Goal: Information Seeking & Learning: Learn about a topic

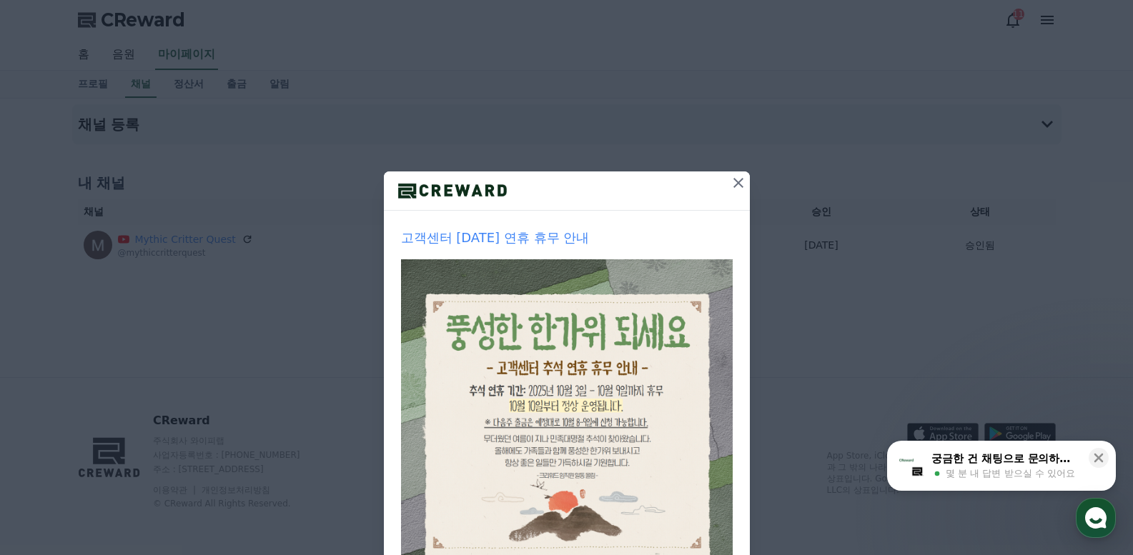
click at [733, 184] on icon at bounding box center [738, 183] width 10 height 10
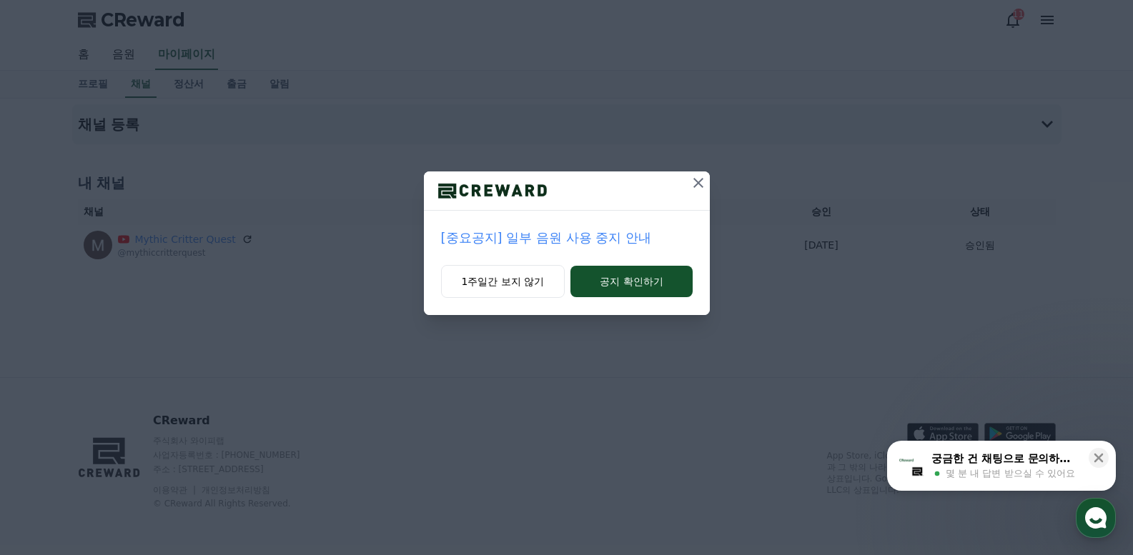
click at [538, 239] on p "[중요공지] 일부 음원 사용 중지 안내" at bounding box center [567, 238] width 252 height 20
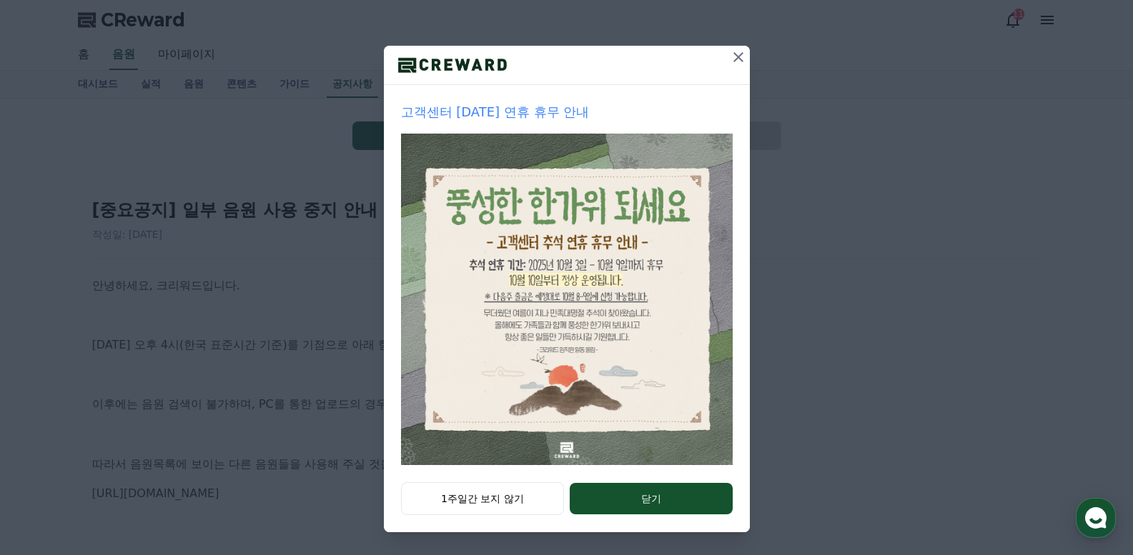
scroll to position [71, 0]
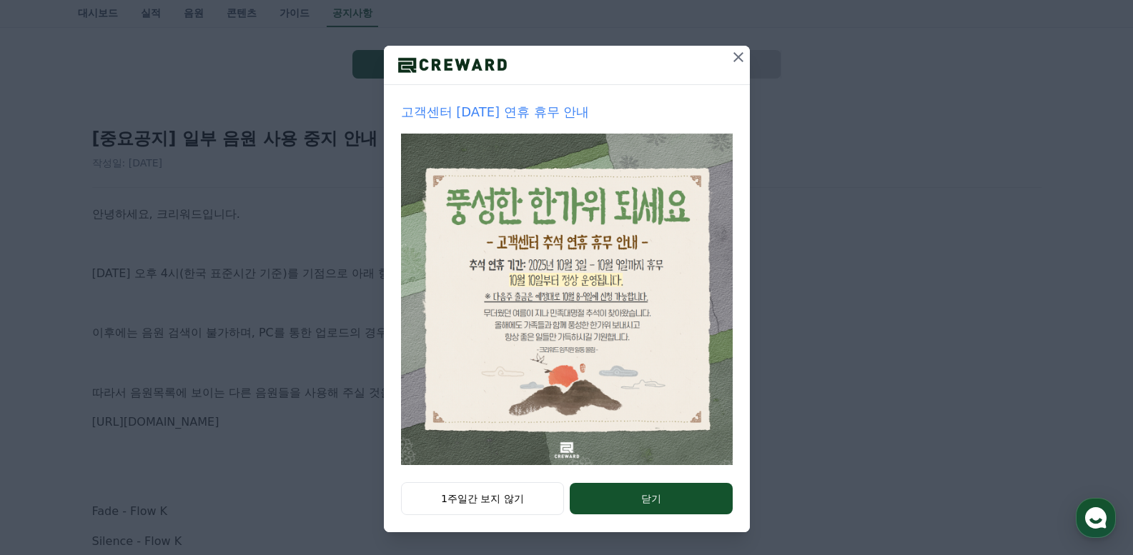
click at [737, 56] on icon at bounding box center [738, 57] width 17 height 17
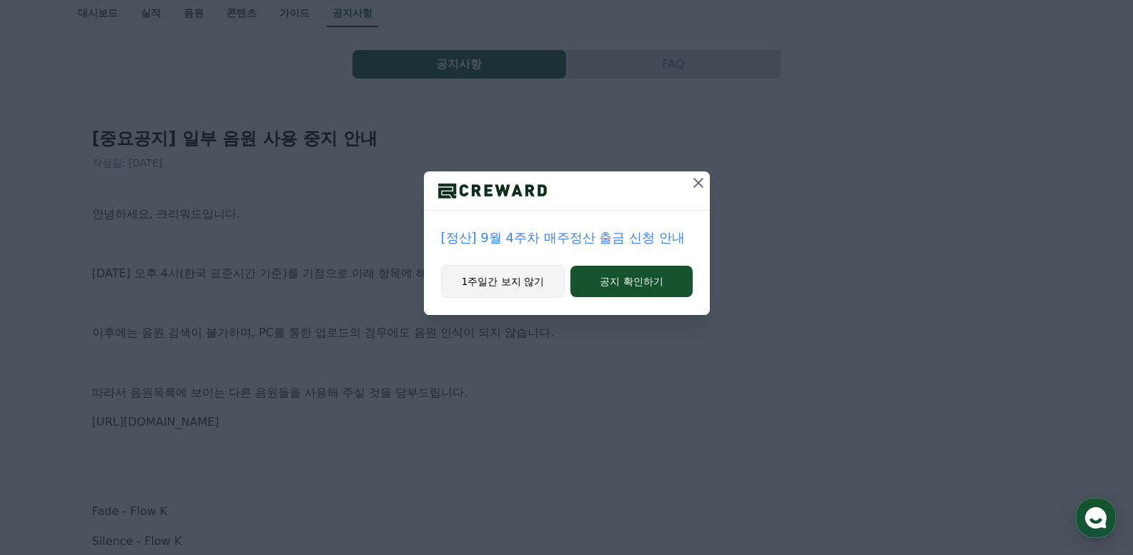
click at [508, 267] on button "1주일간 보지 않기" at bounding box center [503, 281] width 124 height 33
click at [494, 279] on button "1주일간 보지 않기" at bounding box center [503, 281] width 124 height 33
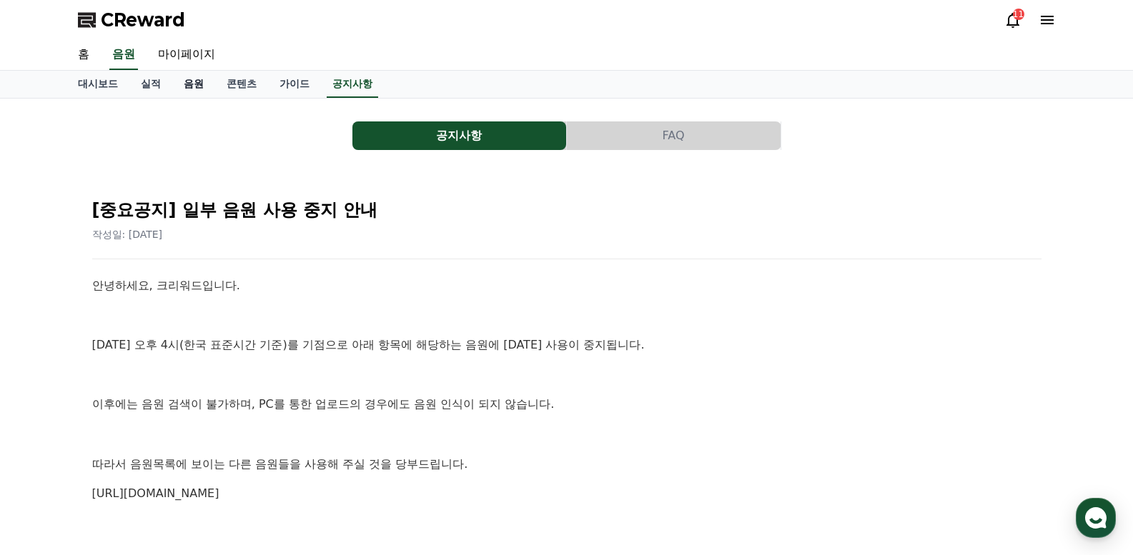
click at [192, 84] on link "음원" at bounding box center [193, 84] width 43 height 27
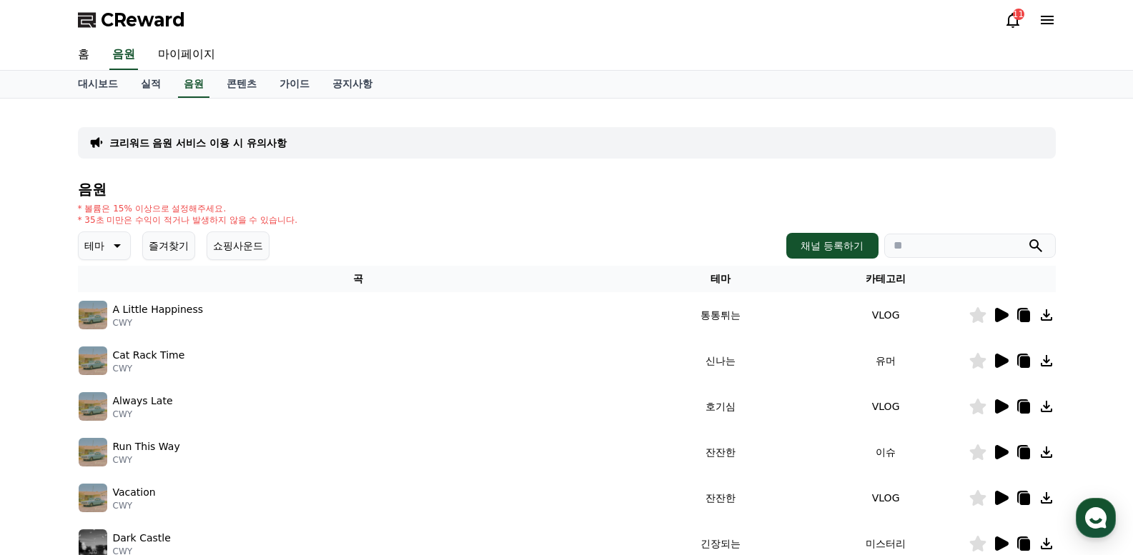
click at [92, 243] on p "테마" at bounding box center [94, 246] width 20 height 20
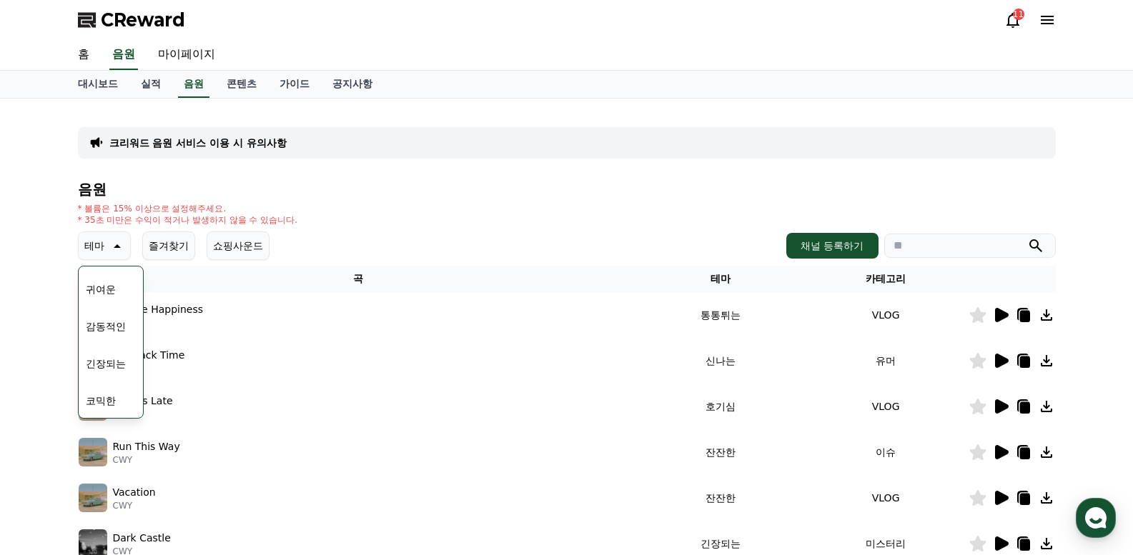
scroll to position [214, 0]
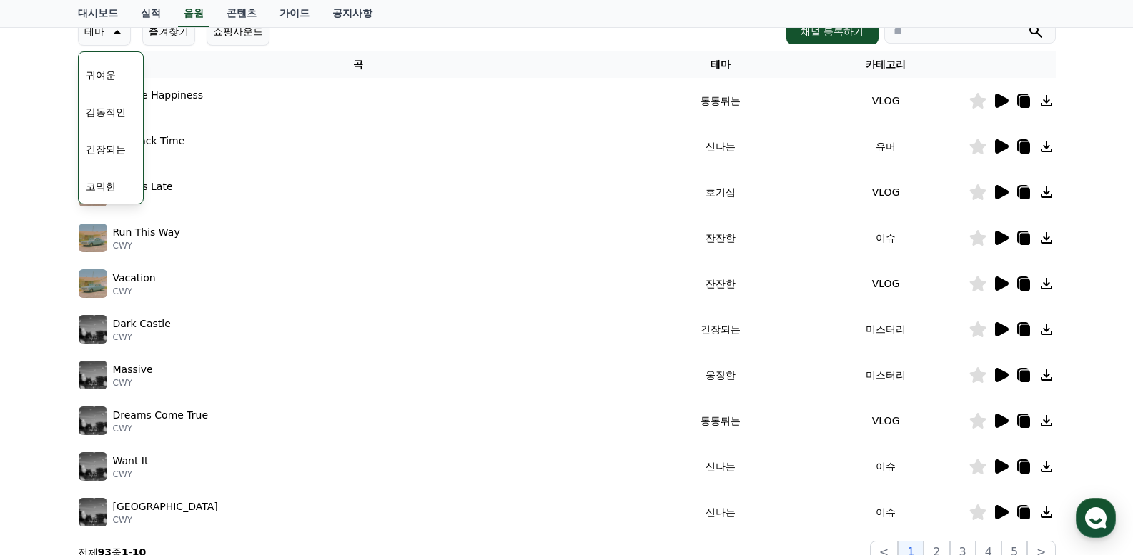
click at [102, 148] on button "긴장되는" at bounding box center [105, 149] width 51 height 31
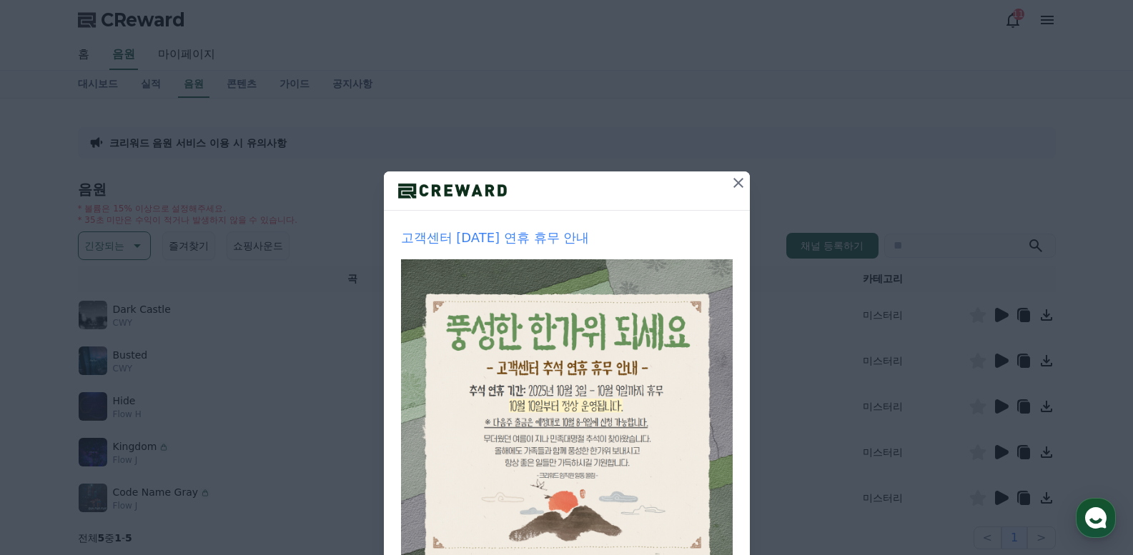
scroll to position [126, 0]
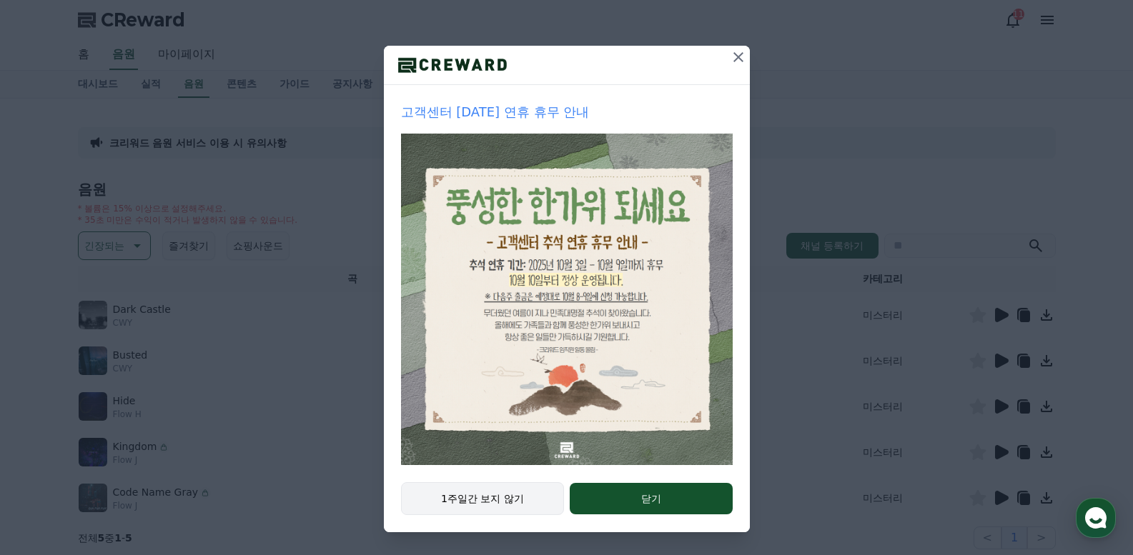
click at [503, 498] on button "1주일간 보지 않기" at bounding box center [483, 499] width 164 height 33
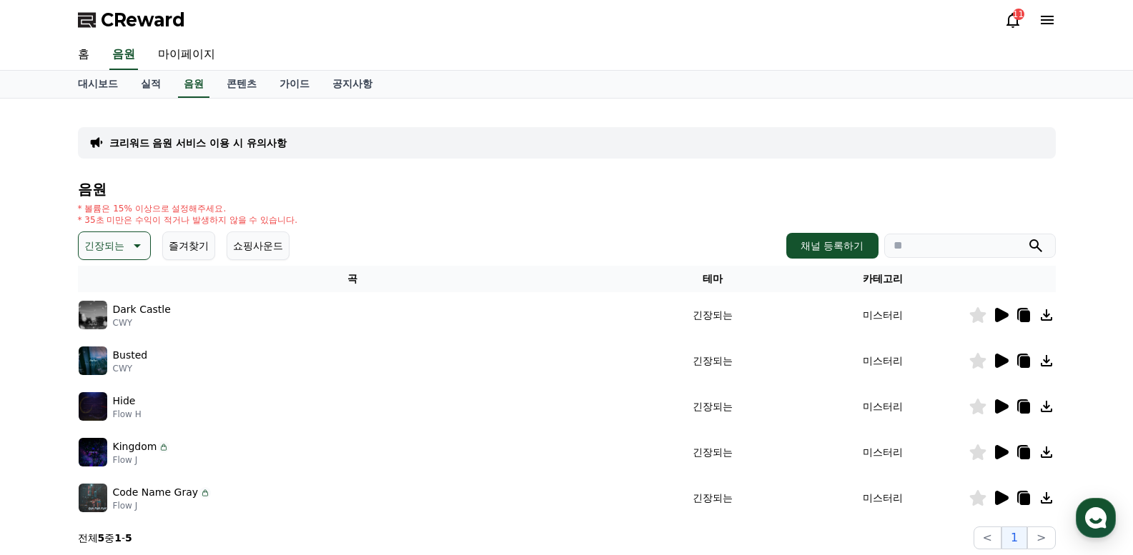
click at [998, 405] on icon at bounding box center [1002, 407] width 14 height 14
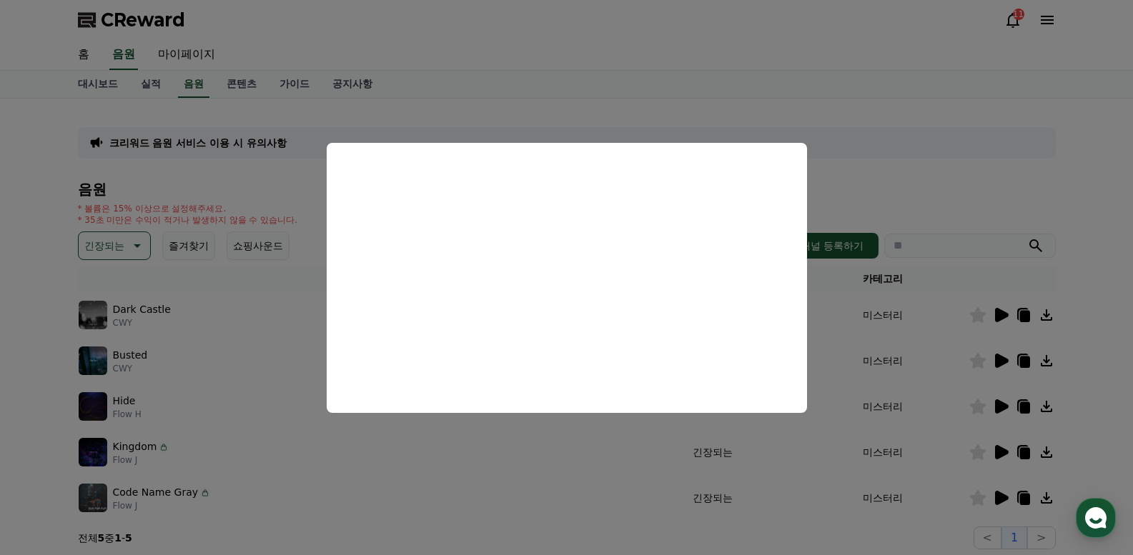
click at [1, 350] on button "close modal" at bounding box center [566, 277] width 1133 height 555
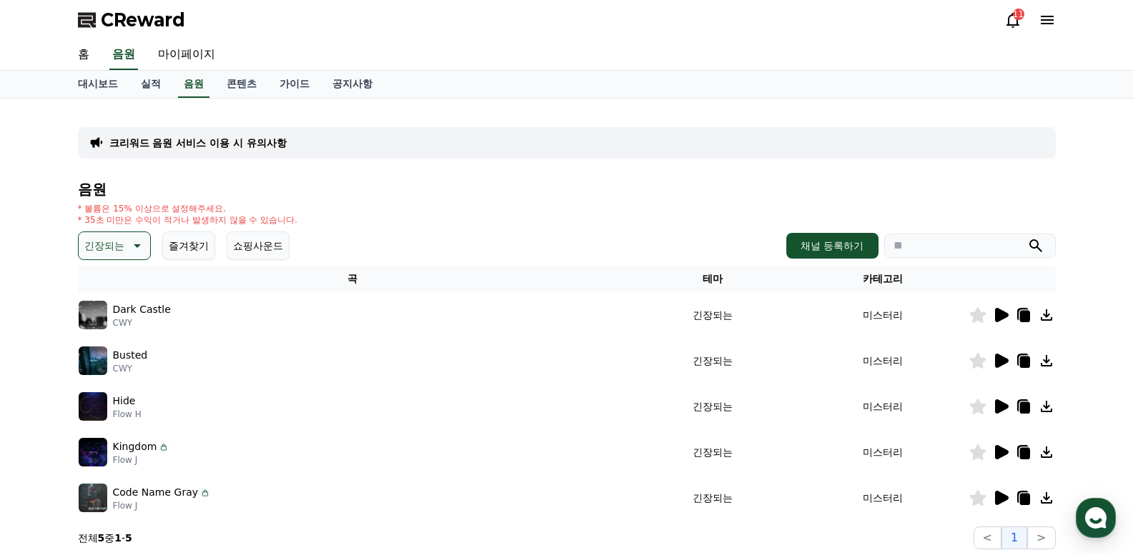
click at [996, 311] on icon at bounding box center [1002, 315] width 14 height 14
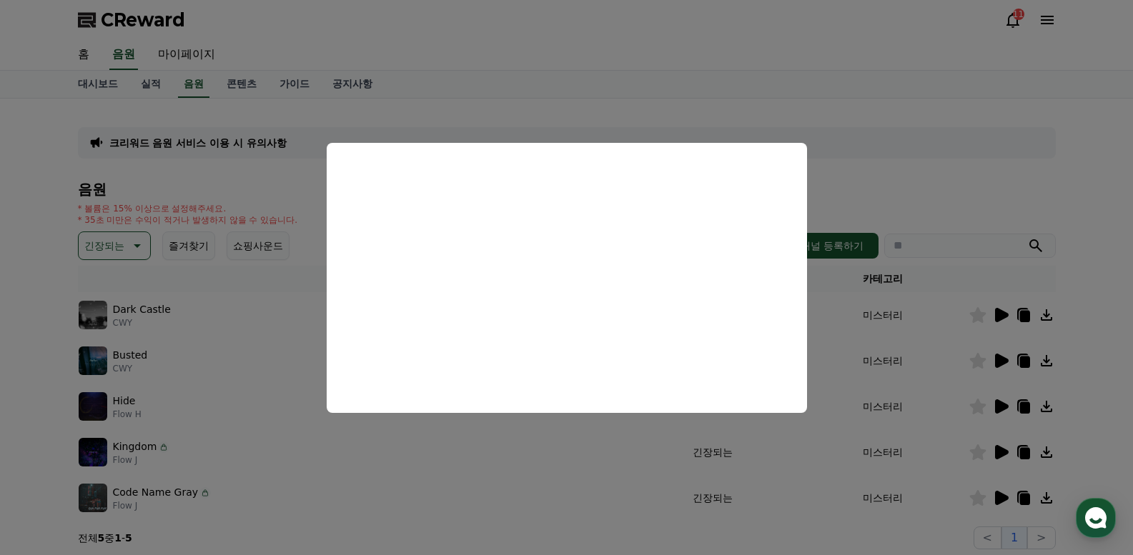
click at [21, 290] on button "close modal" at bounding box center [566, 277] width 1133 height 555
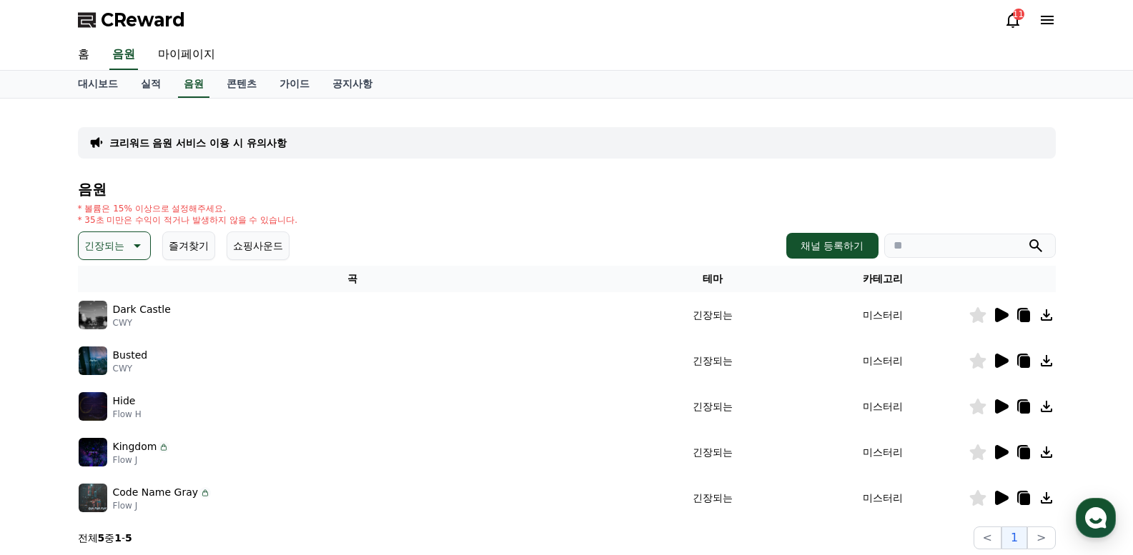
click at [998, 358] on icon at bounding box center [1002, 361] width 14 height 14
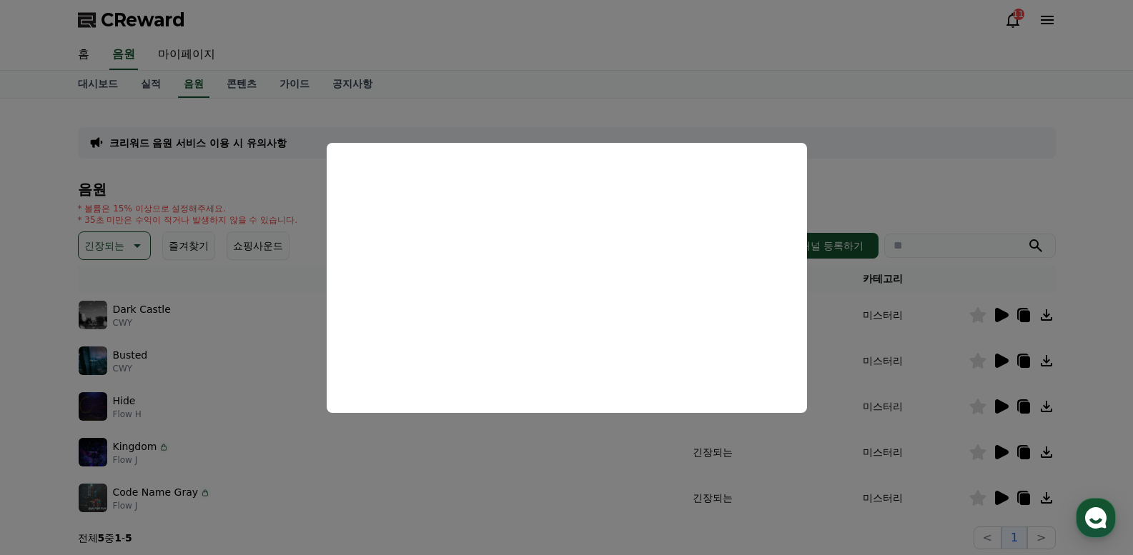
click at [3, 345] on button "close modal" at bounding box center [566, 277] width 1133 height 555
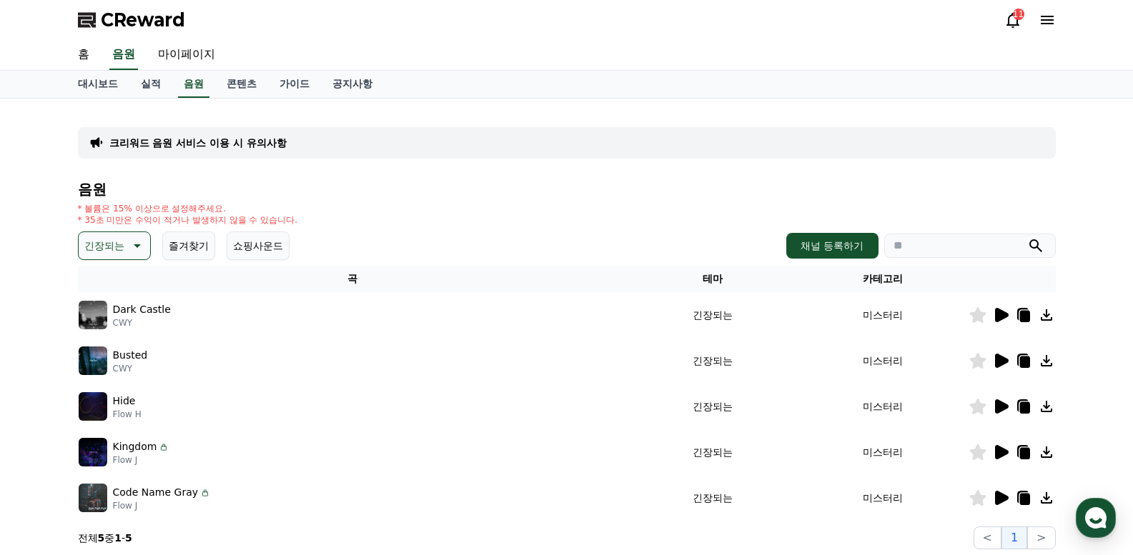
click at [996, 451] on icon at bounding box center [1002, 452] width 14 height 14
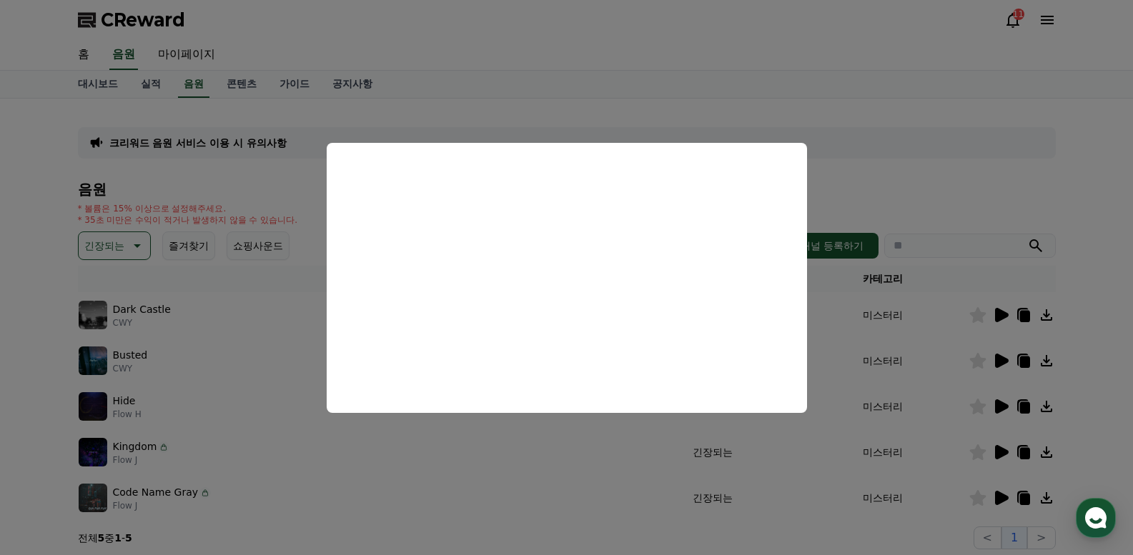
click at [0, 348] on button "close modal" at bounding box center [566, 277] width 1133 height 555
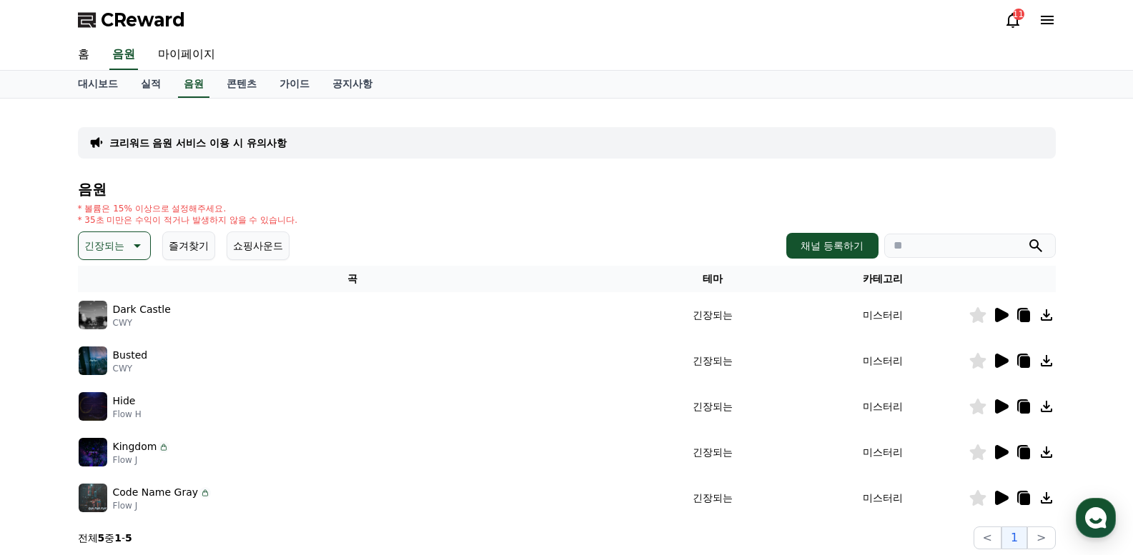
click at [999, 499] on icon at bounding box center [1002, 498] width 14 height 14
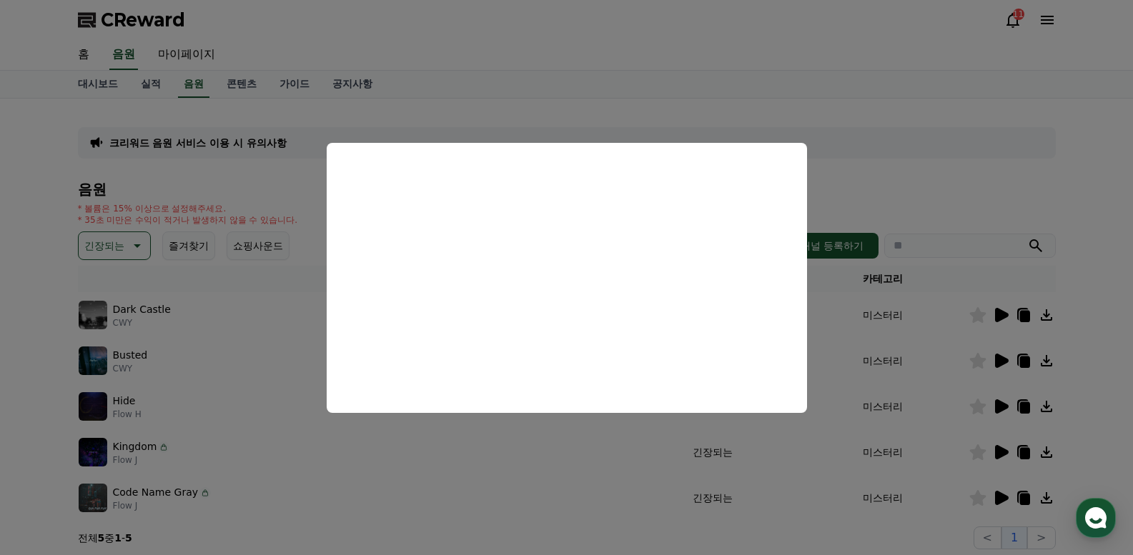
click at [26, 385] on button "close modal" at bounding box center [566, 277] width 1133 height 555
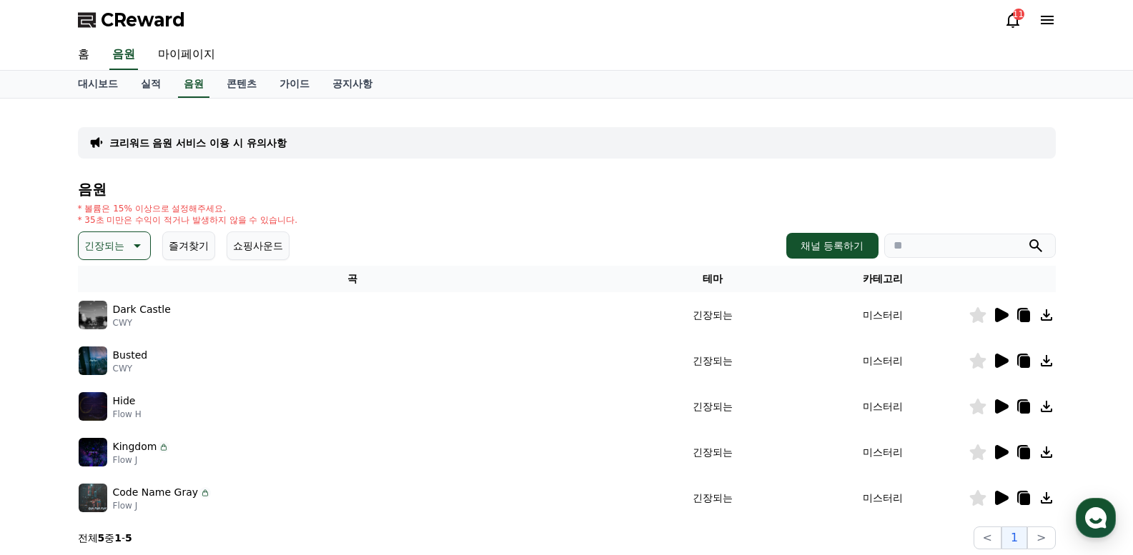
click at [998, 402] on icon at bounding box center [1002, 407] width 14 height 14
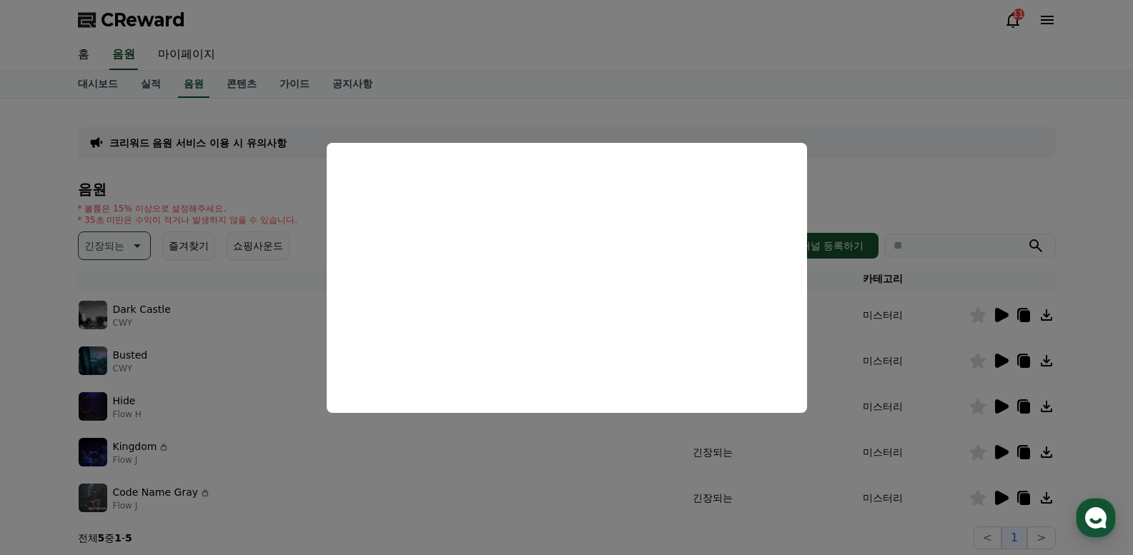
click at [11, 305] on button "close modal" at bounding box center [566, 277] width 1133 height 555
